Goal: Go to known website: Go to known website

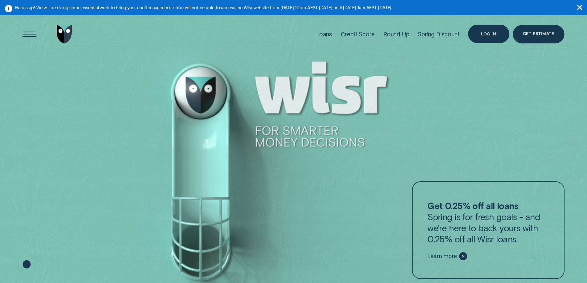
click at [494, 27] on div "Log in" at bounding box center [488, 34] width 41 height 18
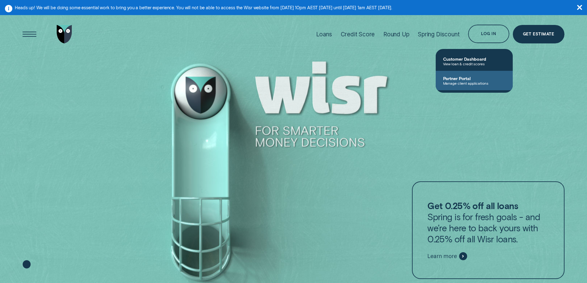
click at [467, 80] on span "Partner Portal" at bounding box center [474, 78] width 62 height 5
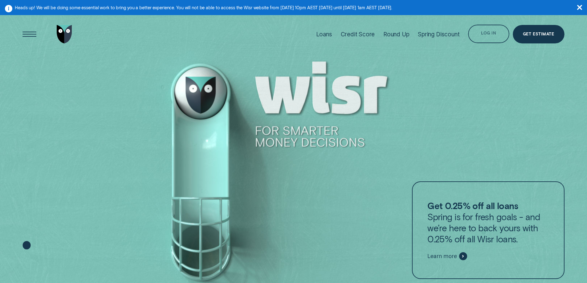
click at [486, 29] on div "Log in" at bounding box center [488, 34] width 41 height 18
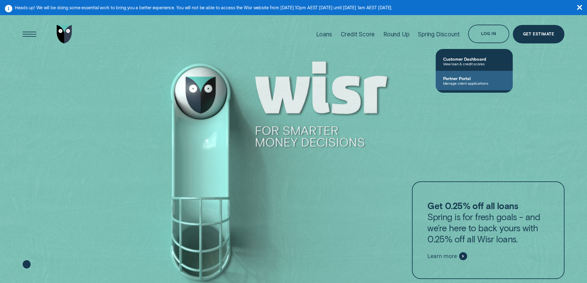
click at [465, 82] on span "Manage client applications" at bounding box center [474, 83] width 62 height 4
